Goal: Task Accomplishment & Management: Manage account settings

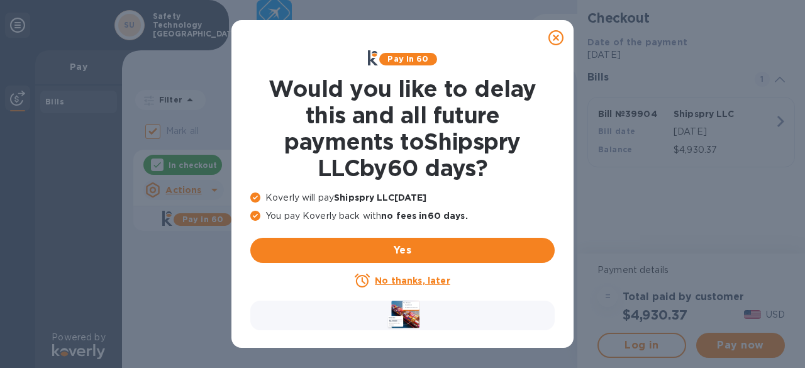
click at [553, 39] on icon at bounding box center [555, 37] width 15 height 15
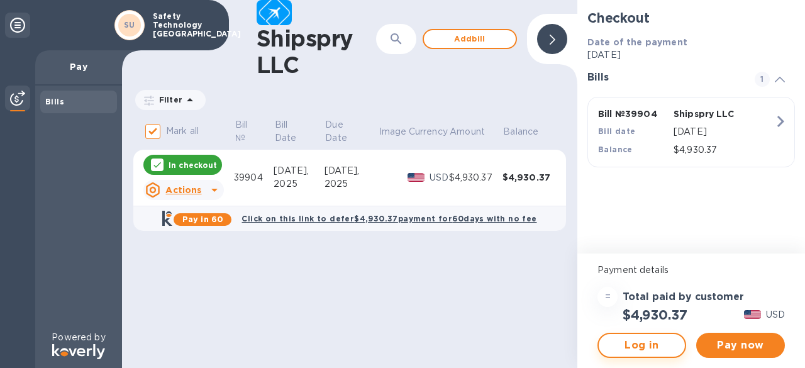
click at [630, 345] on span "Log in" at bounding box center [642, 345] width 66 height 15
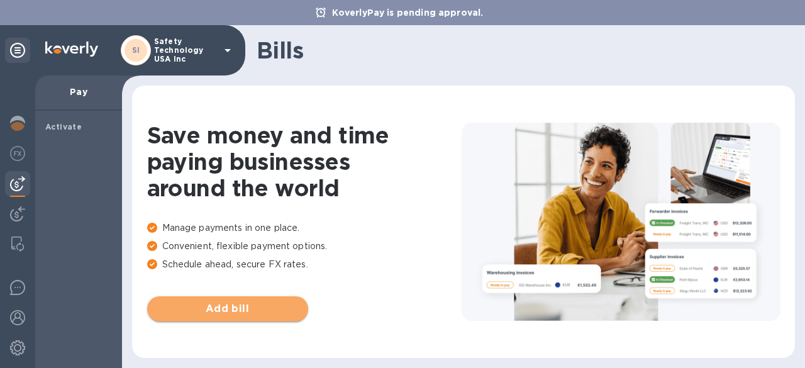
click at [216, 305] on span "Add bill" at bounding box center [227, 308] width 141 height 15
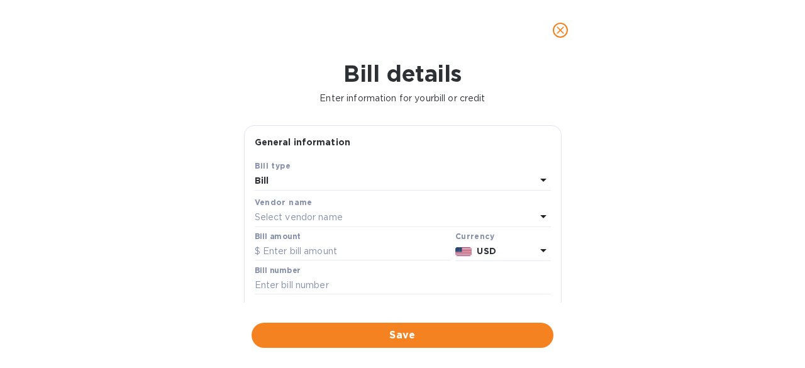
click at [294, 213] on p "Select vendor name" at bounding box center [299, 217] width 88 height 13
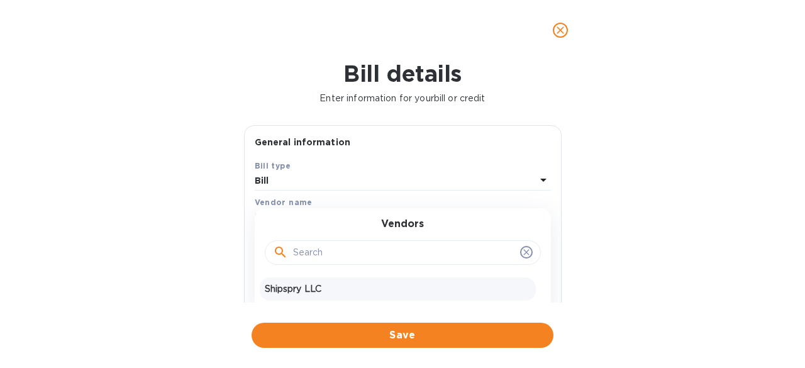
click at [290, 290] on p "Shipspry LLC" at bounding box center [398, 288] width 266 height 13
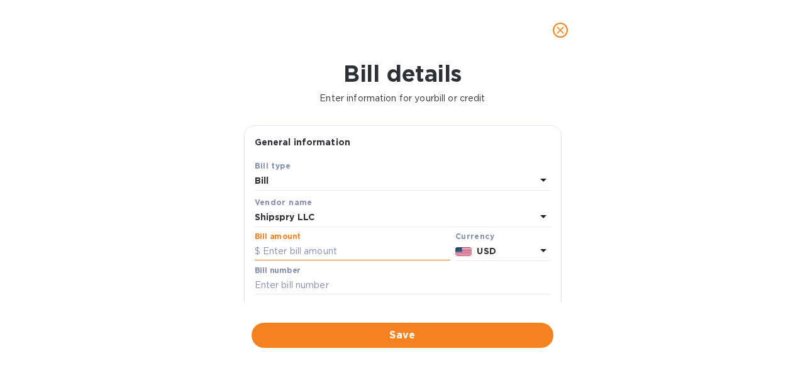
click at [305, 246] on input "text" at bounding box center [353, 251] width 196 height 19
type input "4,930.37"
click at [297, 280] on input "text" at bounding box center [403, 285] width 296 height 19
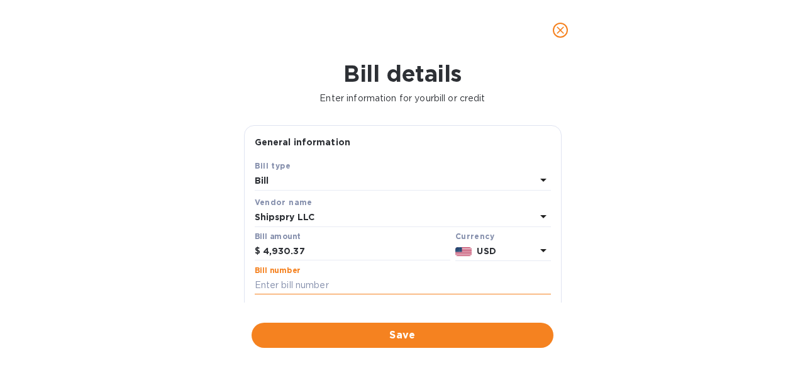
paste input "39904"
type input "39904"
click at [439, 338] on span "Save" at bounding box center [403, 335] width 282 height 15
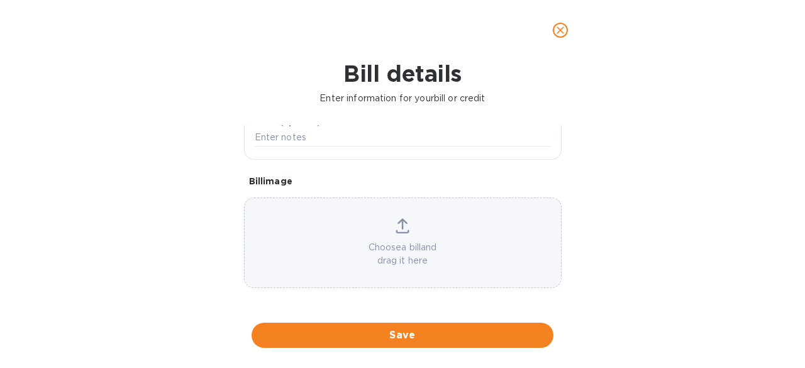
scroll to position [192, 0]
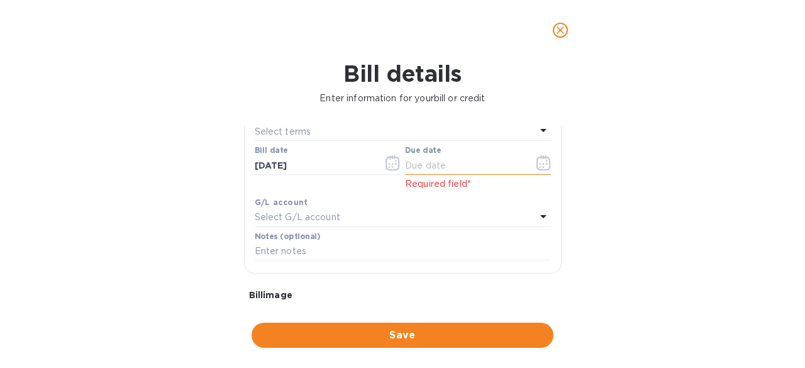
click at [539, 167] on icon "button" at bounding box center [543, 162] width 14 height 15
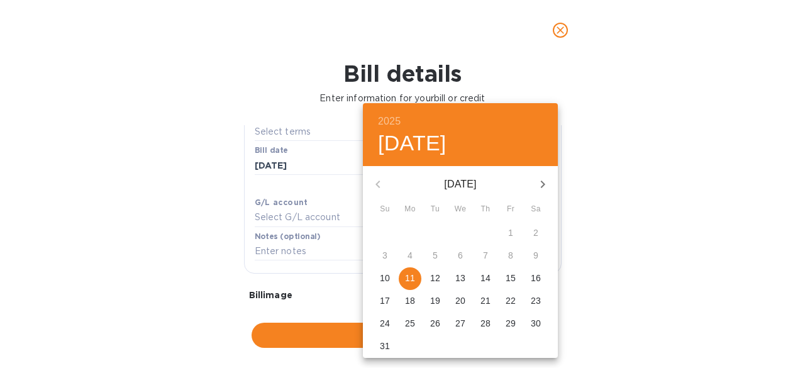
click at [411, 278] on p "11" at bounding box center [410, 278] width 10 height 13
type input "08/11/2025"
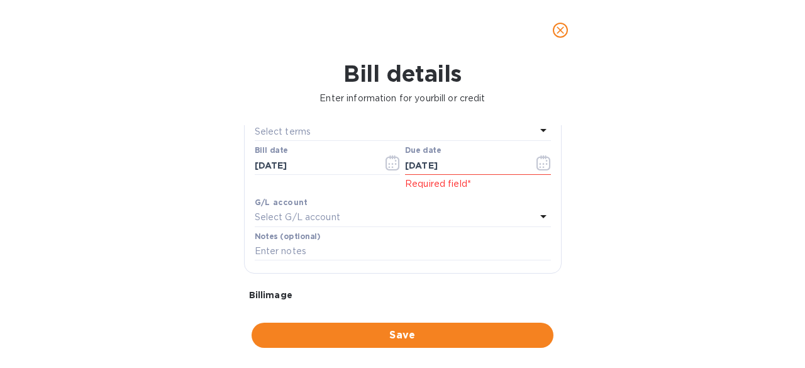
click at [332, 221] on p "Select G/L account" at bounding box center [298, 217] width 86 height 13
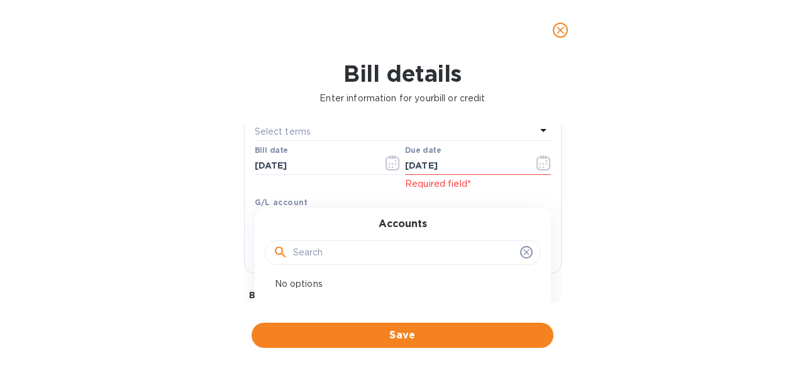
click at [610, 243] on div "Bill details Enter information for your bill or credit General information Save…" at bounding box center [402, 213] width 805 height 307
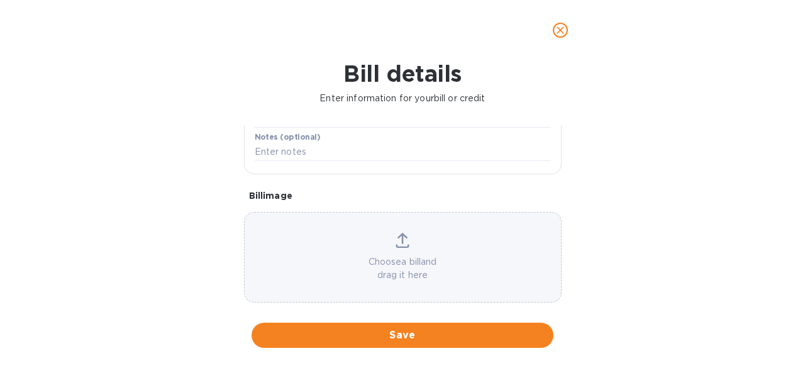
scroll to position [306, 0]
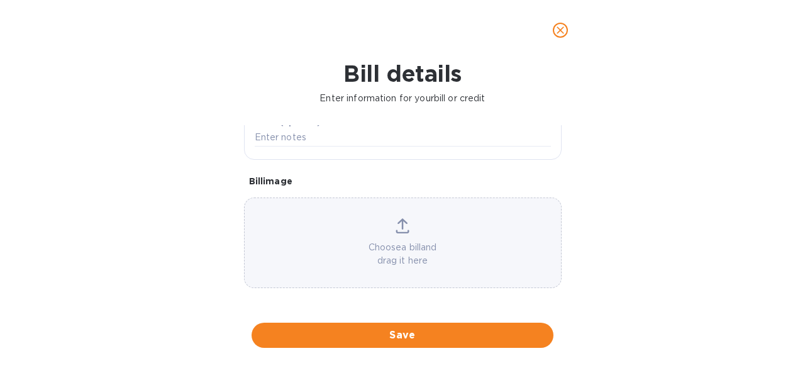
click at [400, 227] on icon at bounding box center [402, 225] width 14 height 15
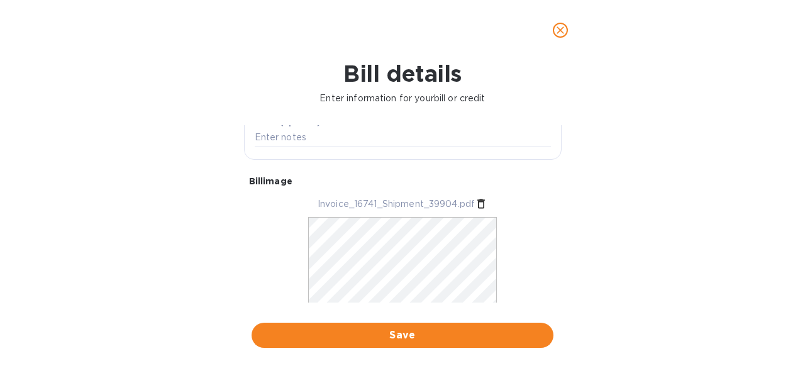
click at [415, 334] on span "Save" at bounding box center [403, 335] width 282 height 15
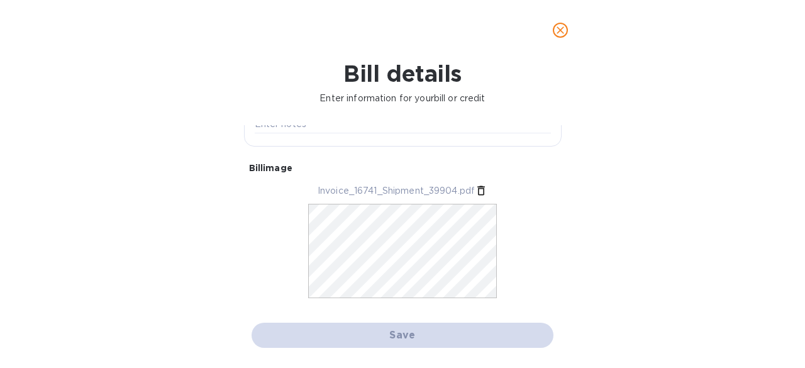
scroll to position [293, 0]
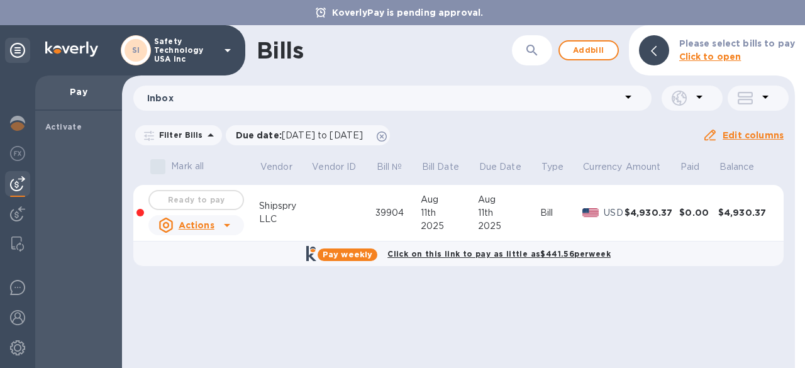
click at [226, 227] on icon at bounding box center [227, 225] width 6 height 3
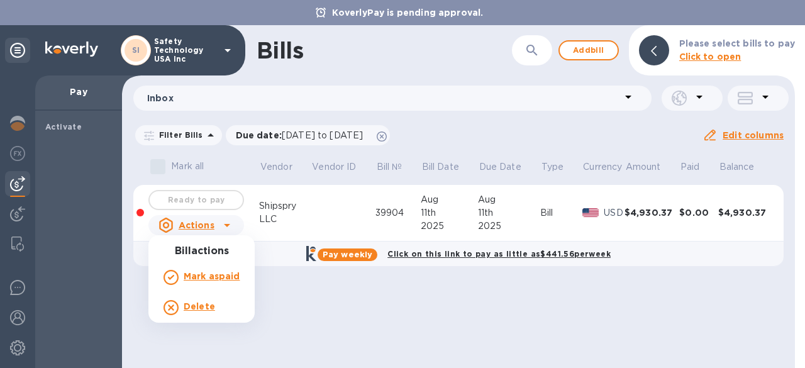
click at [339, 354] on div at bounding box center [402, 184] width 805 height 368
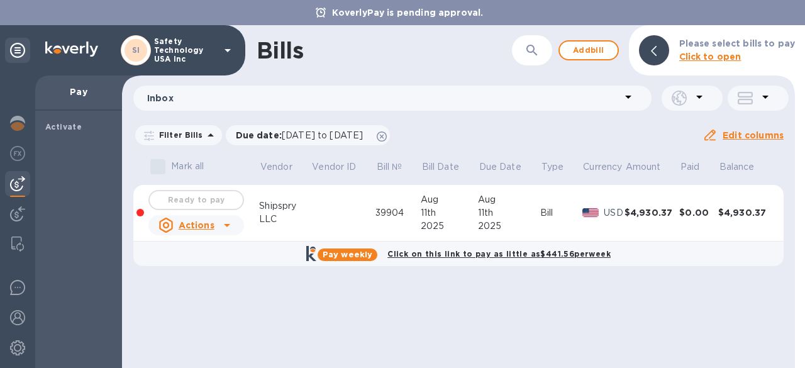
click at [265, 222] on div "LLC" at bounding box center [285, 218] width 52 height 13
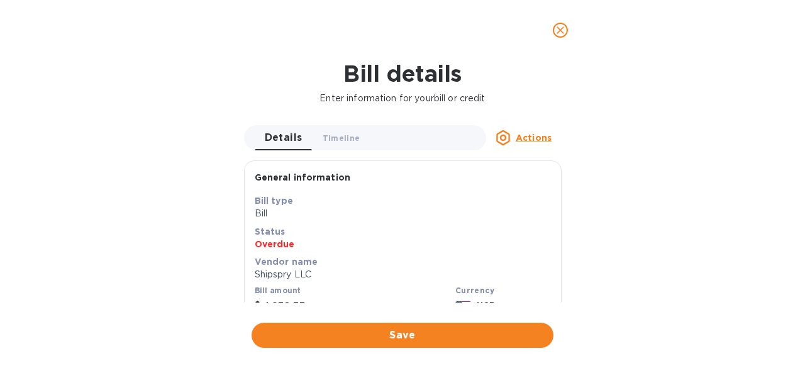
click at [541, 141] on u "Actions" at bounding box center [534, 138] width 36 height 10
click at [394, 222] on div at bounding box center [402, 184] width 805 height 368
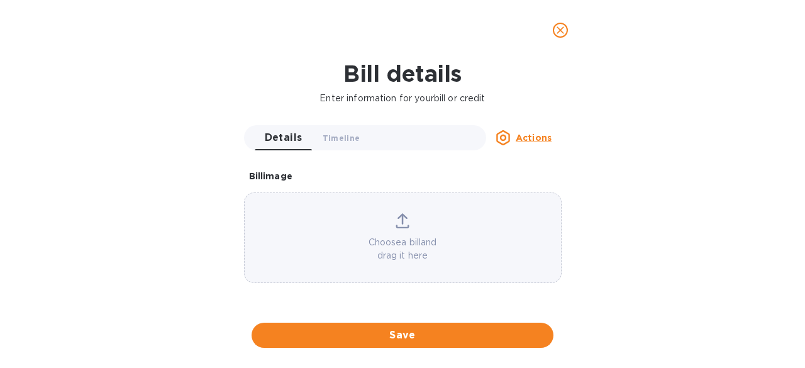
scroll to position [768, 0]
click at [559, 33] on icon "close" at bounding box center [560, 30] width 13 height 13
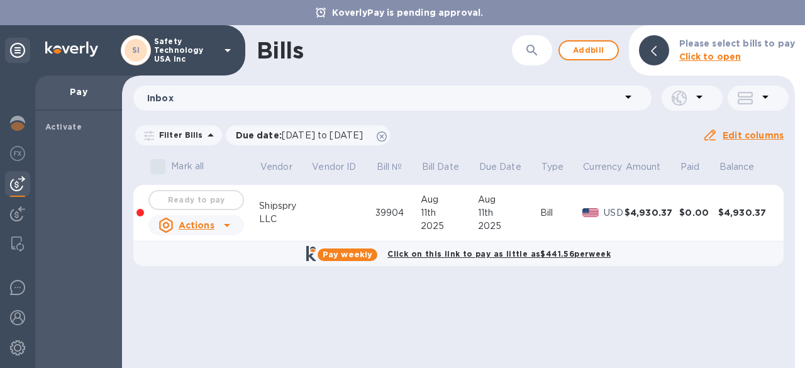
click at [229, 227] on icon at bounding box center [226, 225] width 15 height 15
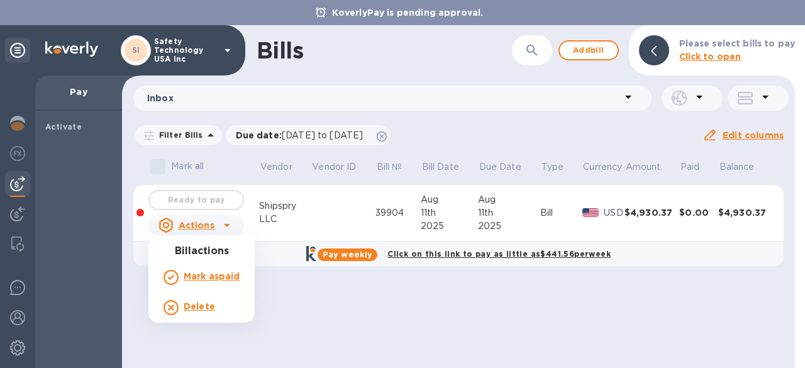
click at [207, 198] on div at bounding box center [402, 184] width 805 height 368
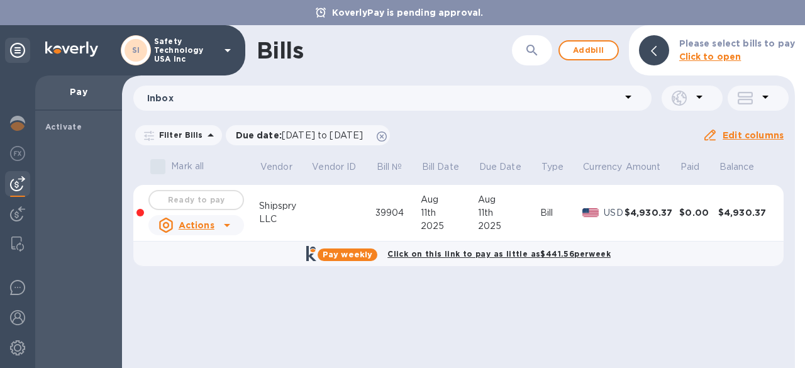
click at [207, 198] on div "Ready to pay" at bounding box center [196, 199] width 101 height 25
click at [199, 223] on u "Actions" at bounding box center [197, 225] width 36 height 10
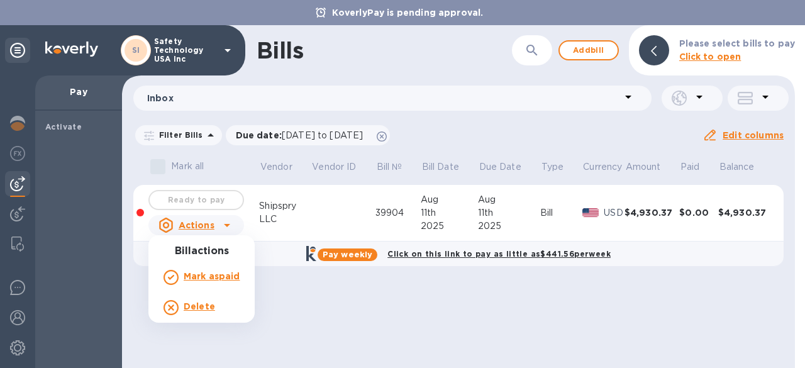
click at [199, 272] on b "Mark as paid" at bounding box center [212, 276] width 56 height 10
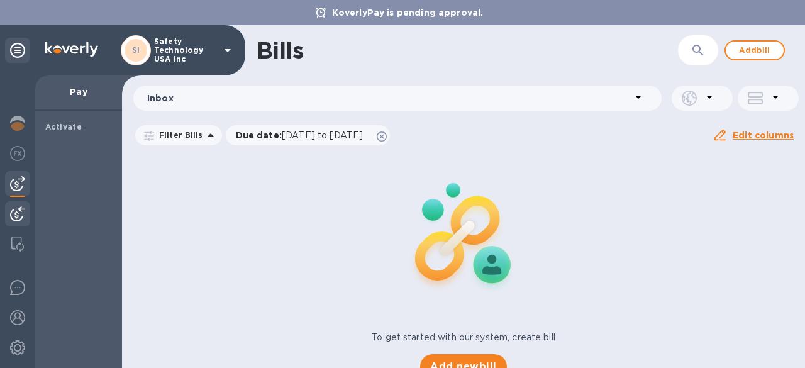
click at [12, 209] on img at bounding box center [17, 213] width 15 height 15
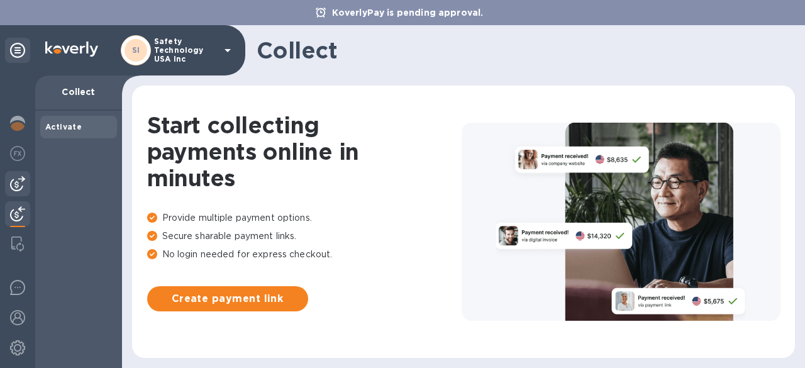
click at [13, 183] on img at bounding box center [17, 183] width 15 height 15
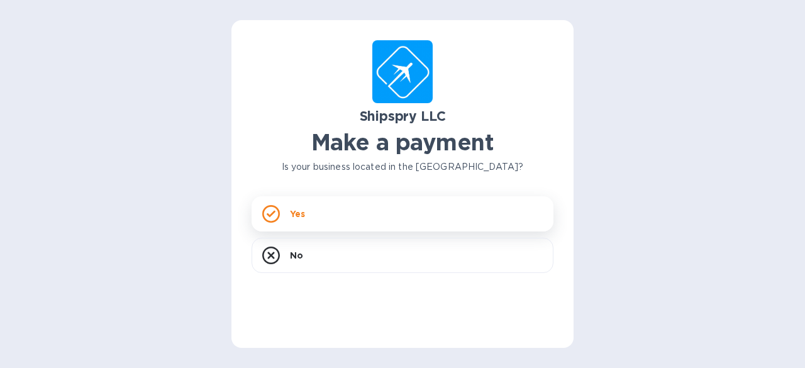
click at [338, 210] on div "Yes" at bounding box center [402, 213] width 302 height 35
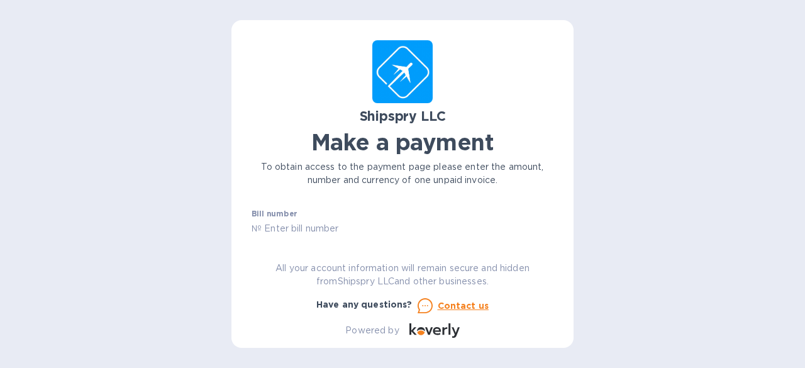
click at [310, 228] on input "text" at bounding box center [408, 228] width 292 height 19
paste input "39904"
type input "39904"
type input "4,930.37"
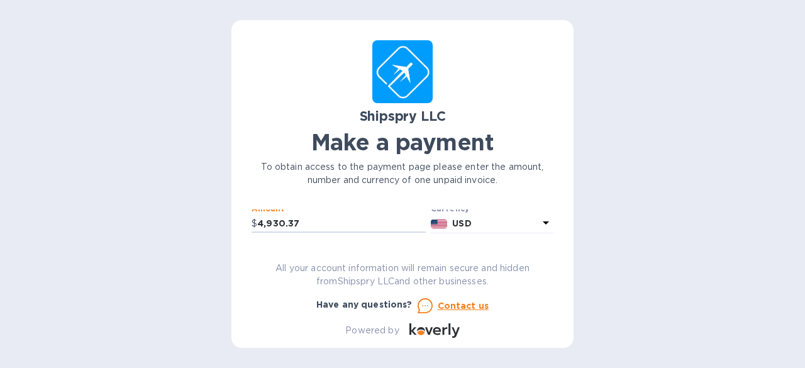
scroll to position [78, 0]
type input "Safety Technology [GEOGRAPHIC_DATA]"
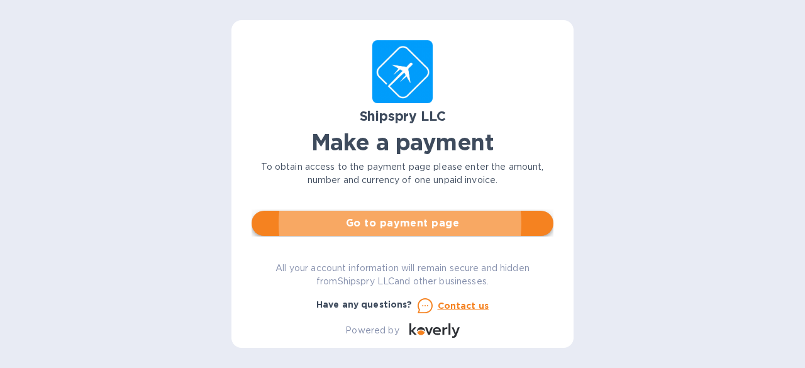
click at [310, 228] on span "Go to payment page" at bounding box center [403, 223] width 282 height 15
